Goal: Task Accomplishment & Management: Manage account settings

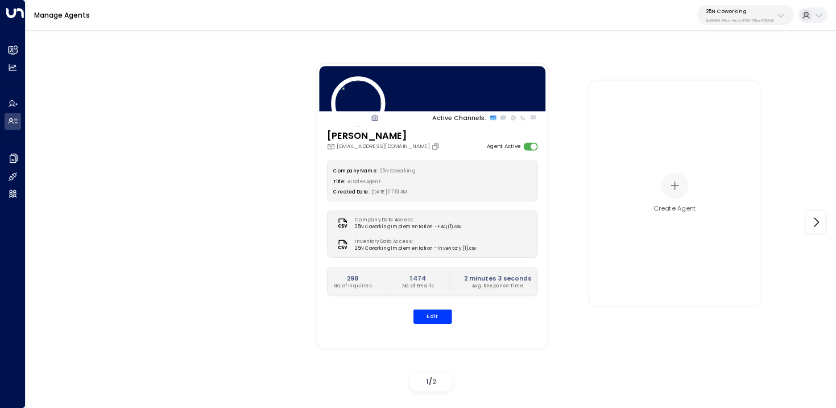
click at [745, 24] on button "25N Coworking 3b9800f4-81ca-4ec0-8758-72fbe4763f36" at bounding box center [745, 15] width 97 height 20
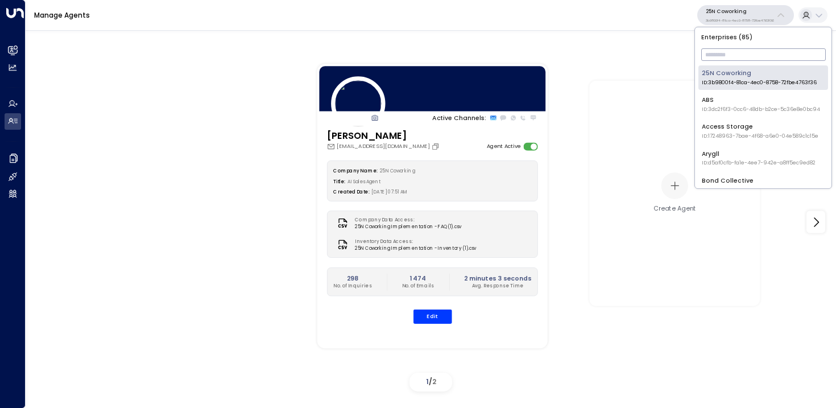
click at [739, 52] on input "text" at bounding box center [763, 55] width 125 height 18
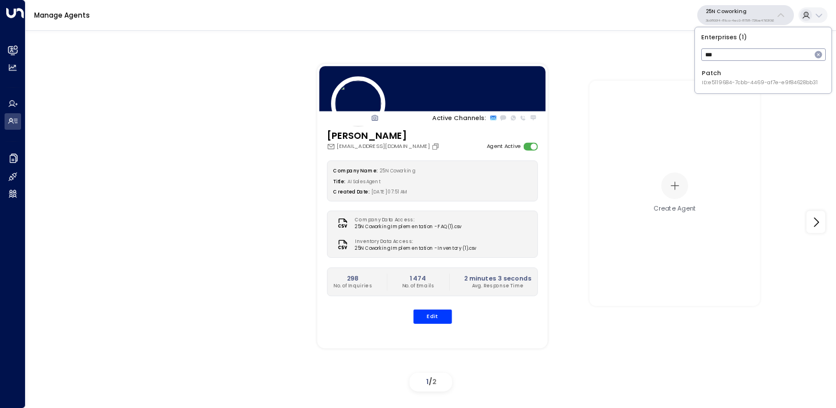
type input "***"
click at [733, 73] on div "Patch ID: e5119684-7cbb-4469-af7e-e9f84628bb31" at bounding box center [760, 78] width 116 height 18
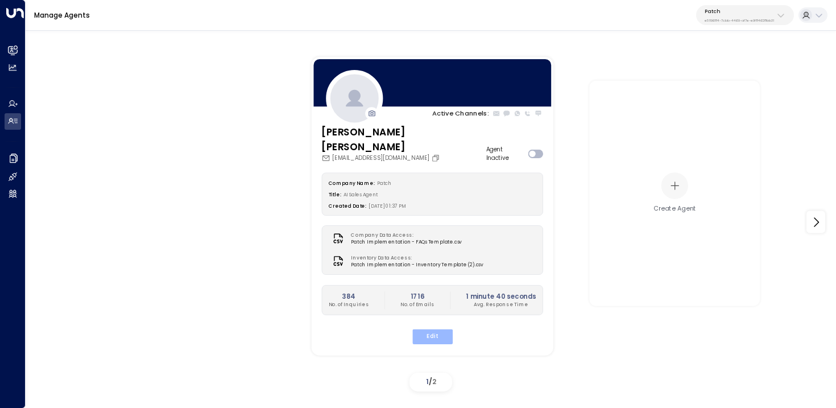
click at [446, 329] on button "Edit" at bounding box center [432, 336] width 40 height 15
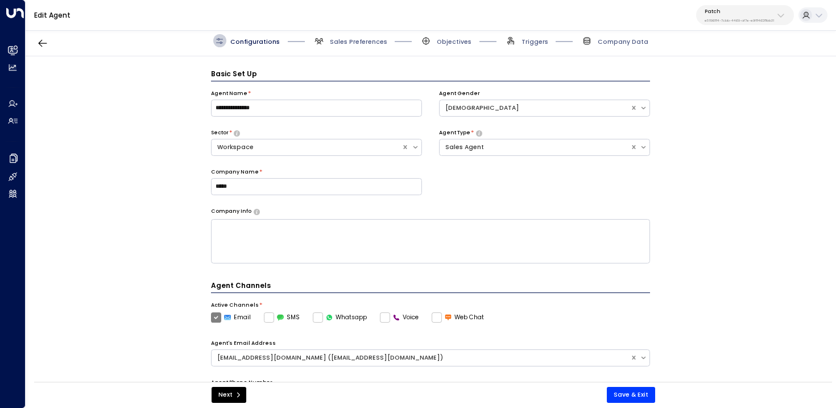
scroll to position [13, 0]
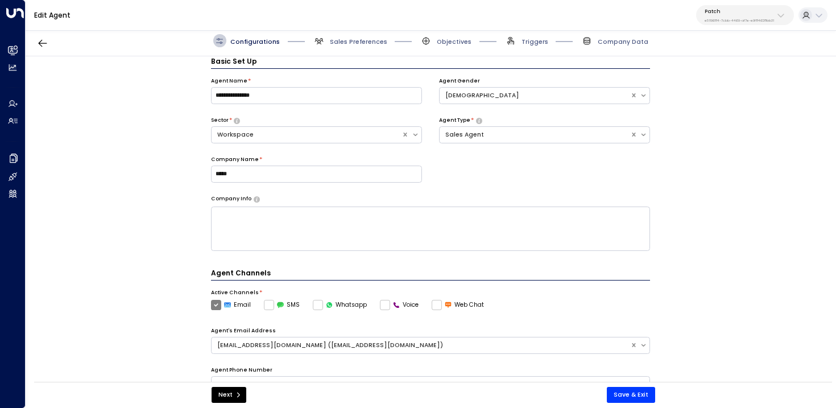
click at [523, 44] on span "Triggers" at bounding box center [527, 40] width 44 height 13
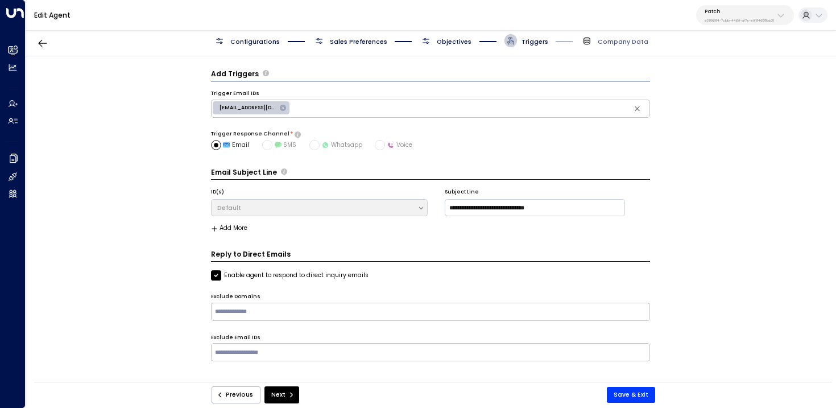
scroll to position [0, 0]
click at [288, 108] on div "[EMAIL_ADDRESS][DOMAIN_NAME]" at bounding box center [251, 107] width 77 height 13
click at [282, 107] on icon at bounding box center [283, 108] width 8 height 8
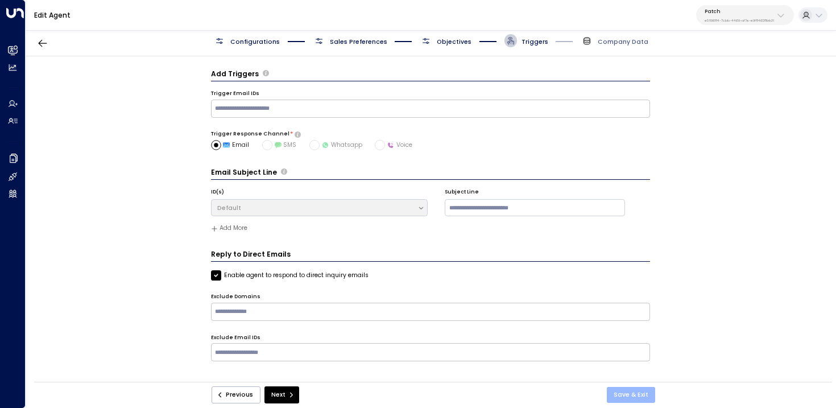
click at [630, 395] on button "Save & Exit" at bounding box center [631, 395] width 48 height 16
